Goal: Information Seeking & Learning: Learn about a topic

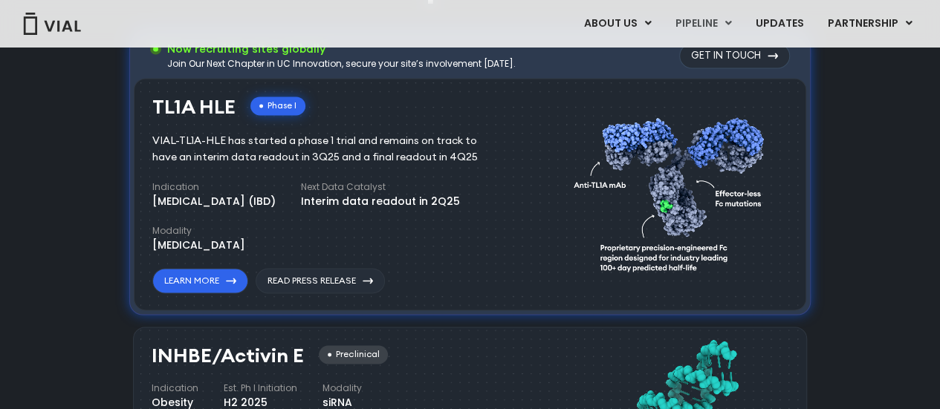
scroll to position [1011, 0]
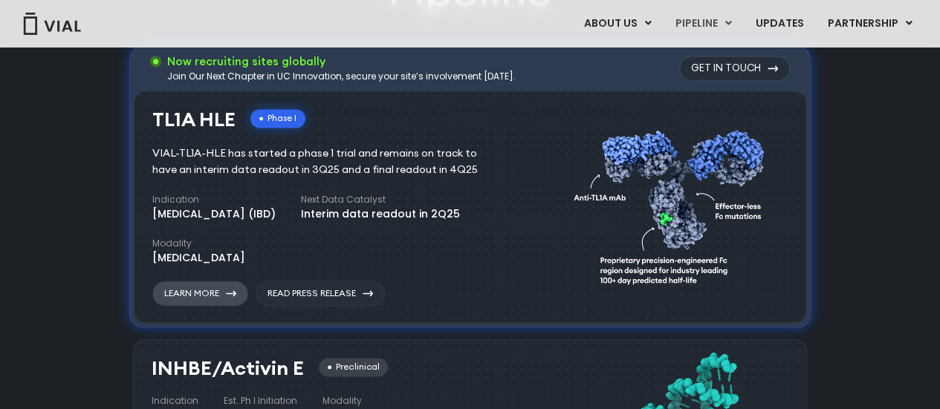
click at [224, 287] on link "Learn More" at bounding box center [200, 293] width 96 height 25
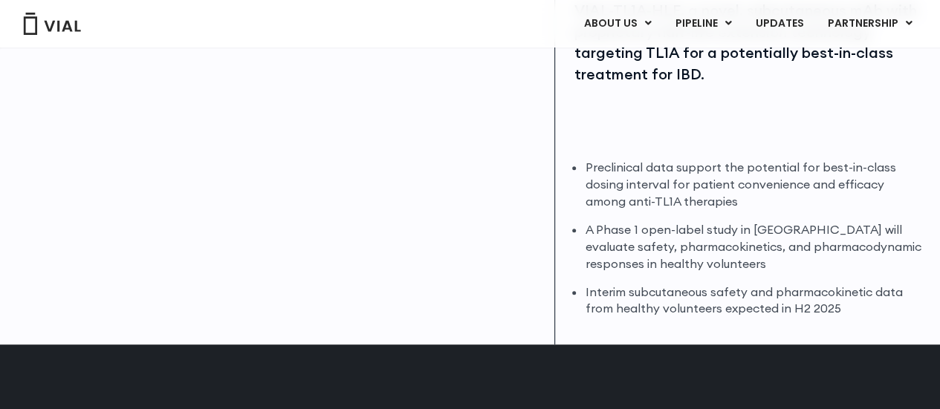
scroll to position [375, 0]
